Goal: Task Accomplishment & Management: Manage account settings

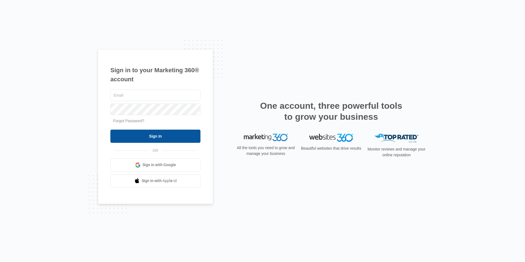
type input "wellsasphalt97@gmail.com"
click at [168, 133] on input "Sign In" at bounding box center [155, 136] width 90 height 13
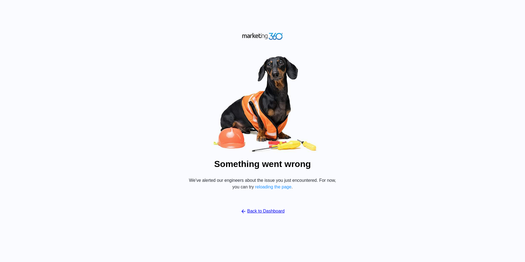
click at [265, 184] on p "We've alerted our engineers about the issue you just encountered. For now, you …" at bounding box center [263, 183] width 154 height 13
click at [265, 188] on button "reloading the page" at bounding box center [273, 187] width 37 height 5
click at [259, 212] on link "Back to Dashboard" at bounding box center [263, 211] width 44 height 7
click at [268, 213] on link "Back to Dashboard" at bounding box center [263, 211] width 44 height 7
